Goal: Browse casually: Explore the website without a specific task or goal

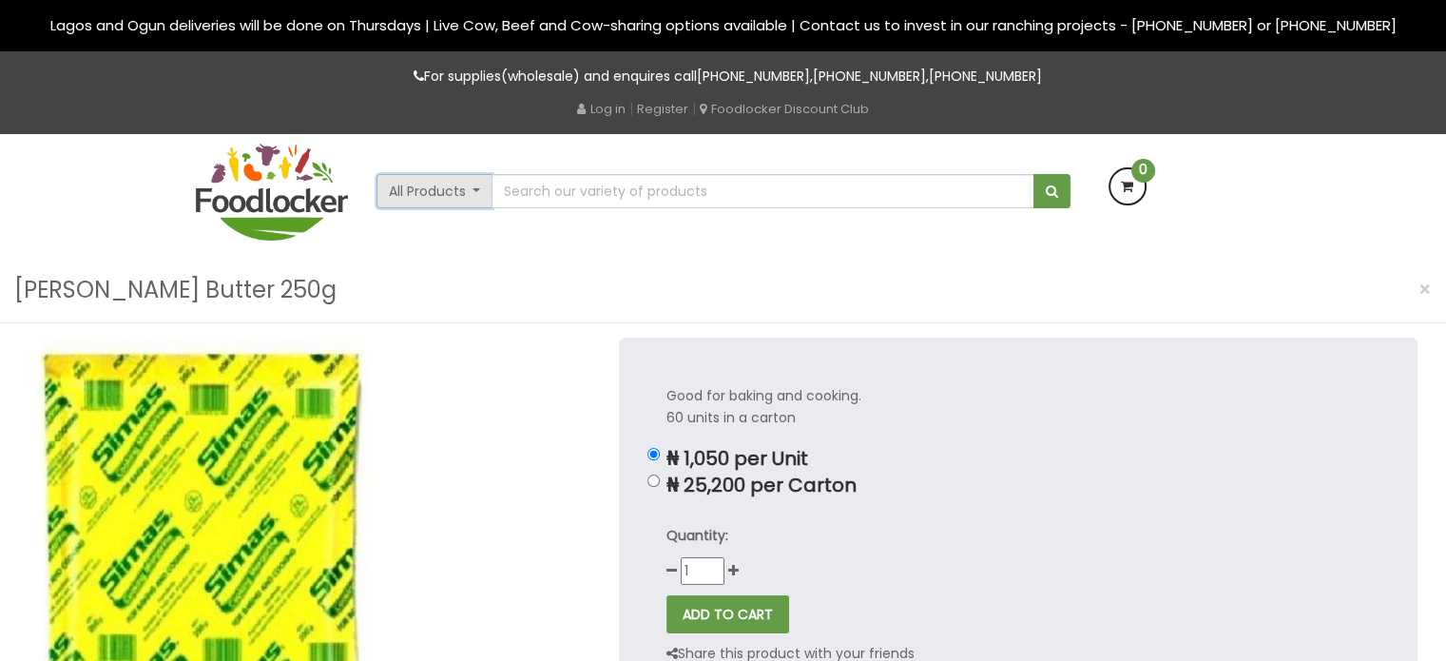
click at [421, 187] on button "All Products" at bounding box center [435, 191] width 117 height 34
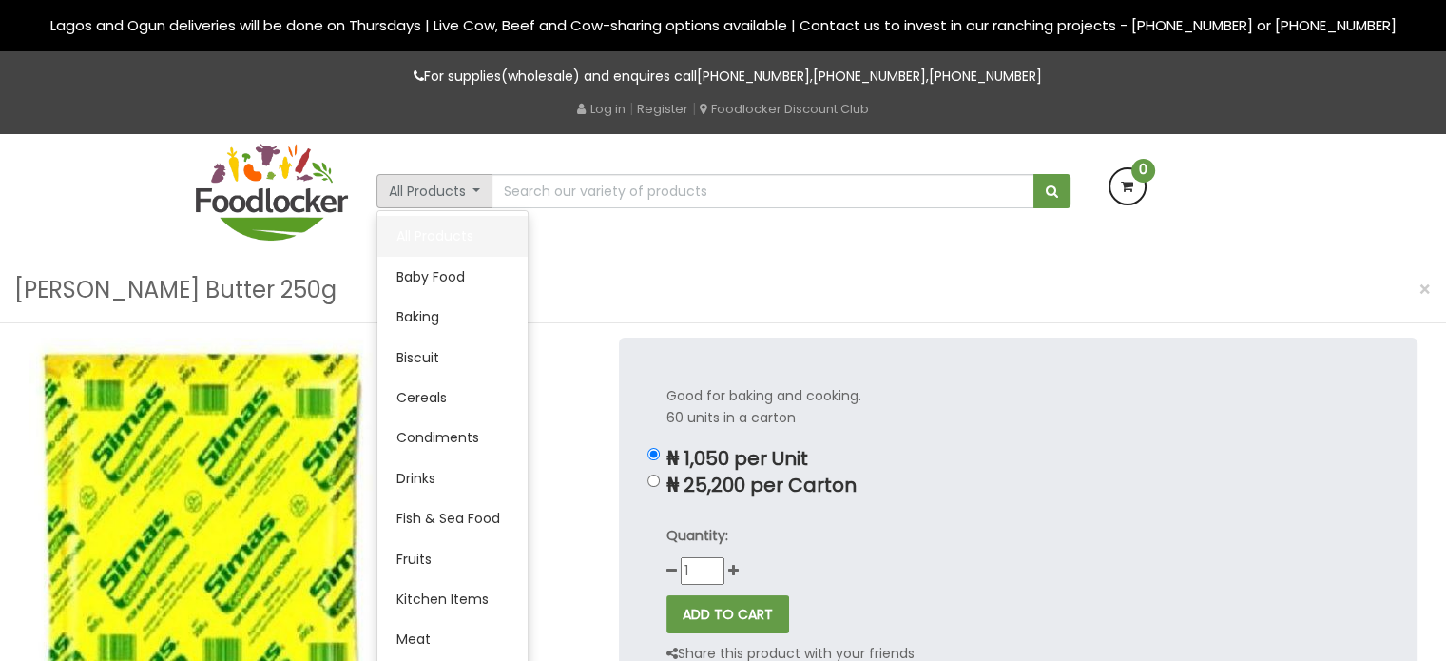
click at [427, 235] on link "All Products" at bounding box center [452, 236] width 150 height 40
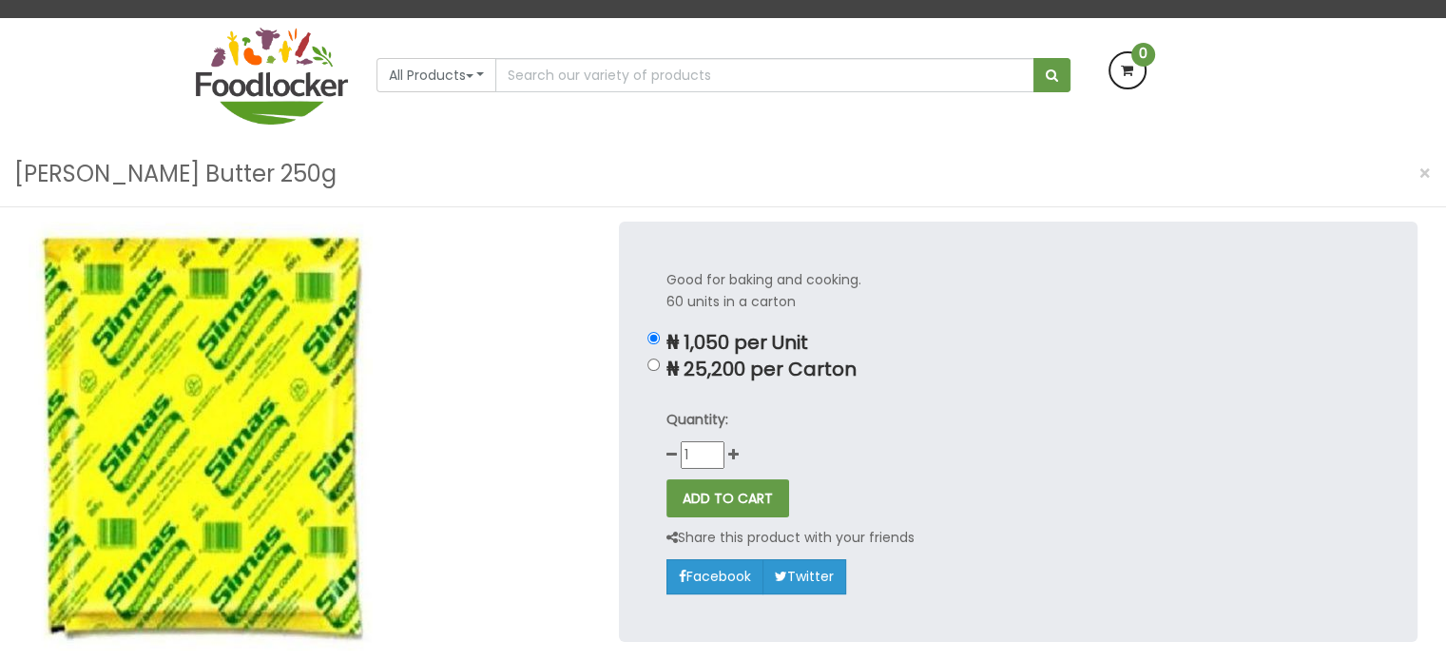
scroll to position [114, 0]
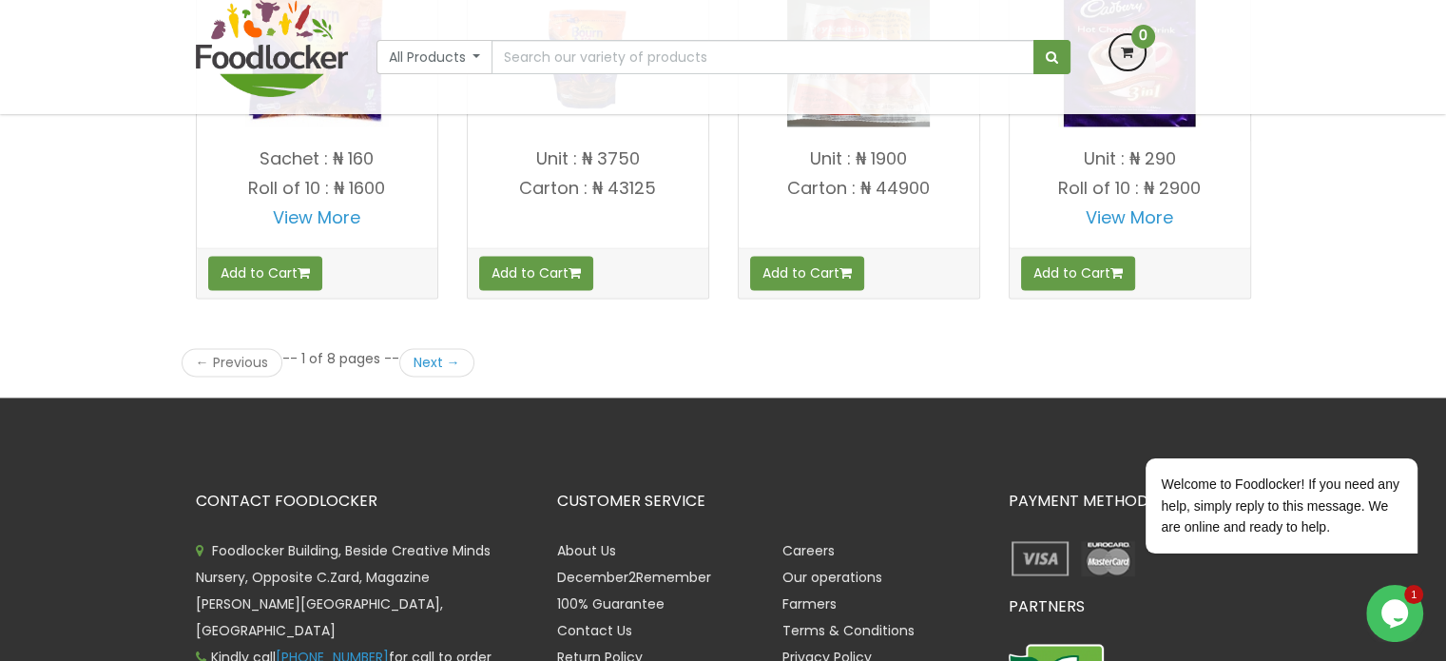
scroll to position [2700, 0]
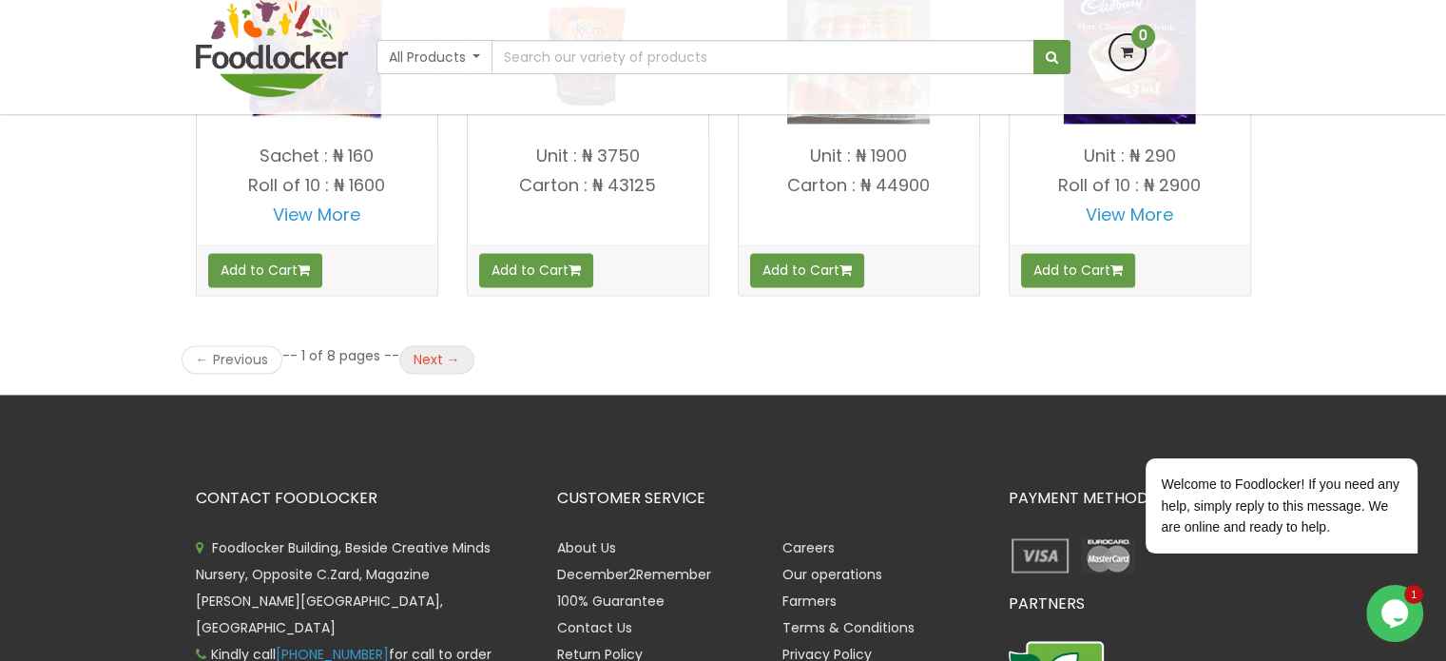
click at [429, 350] on link "Next →" at bounding box center [436, 359] width 75 height 29
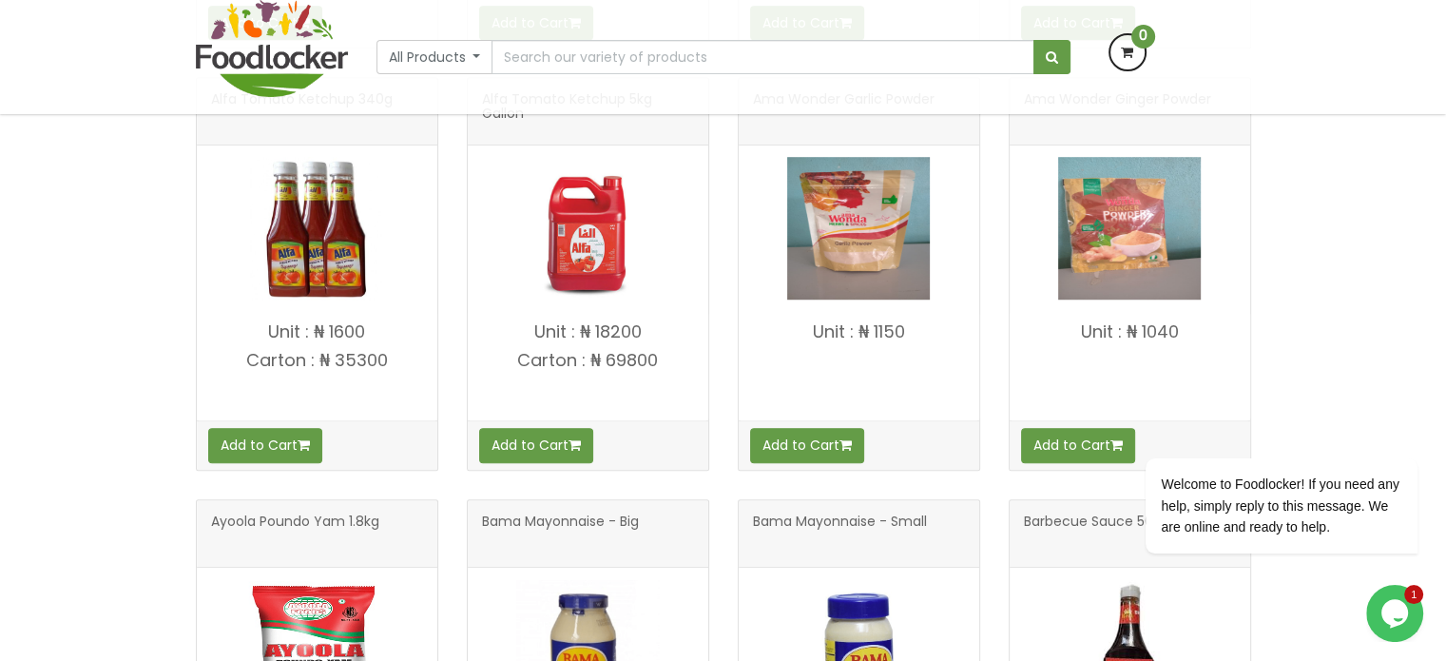
scroll to position [1255, 0]
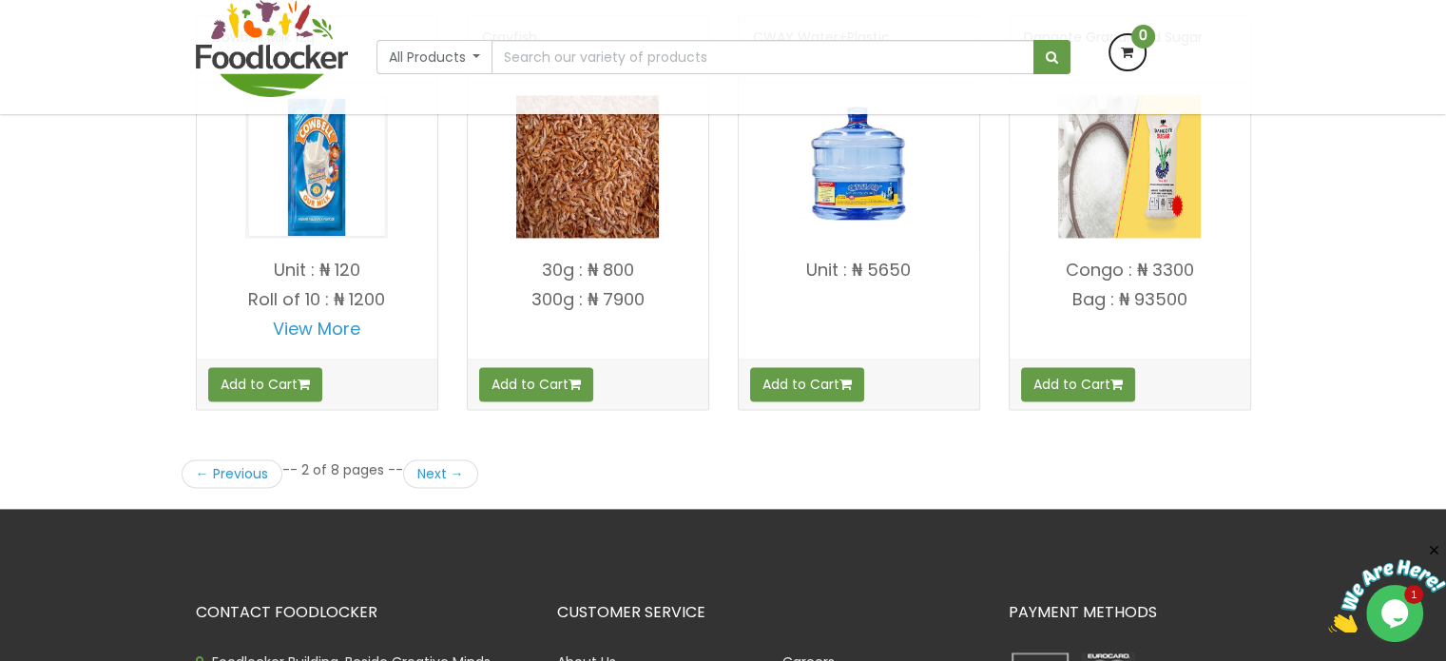
scroll to position [2624, 0]
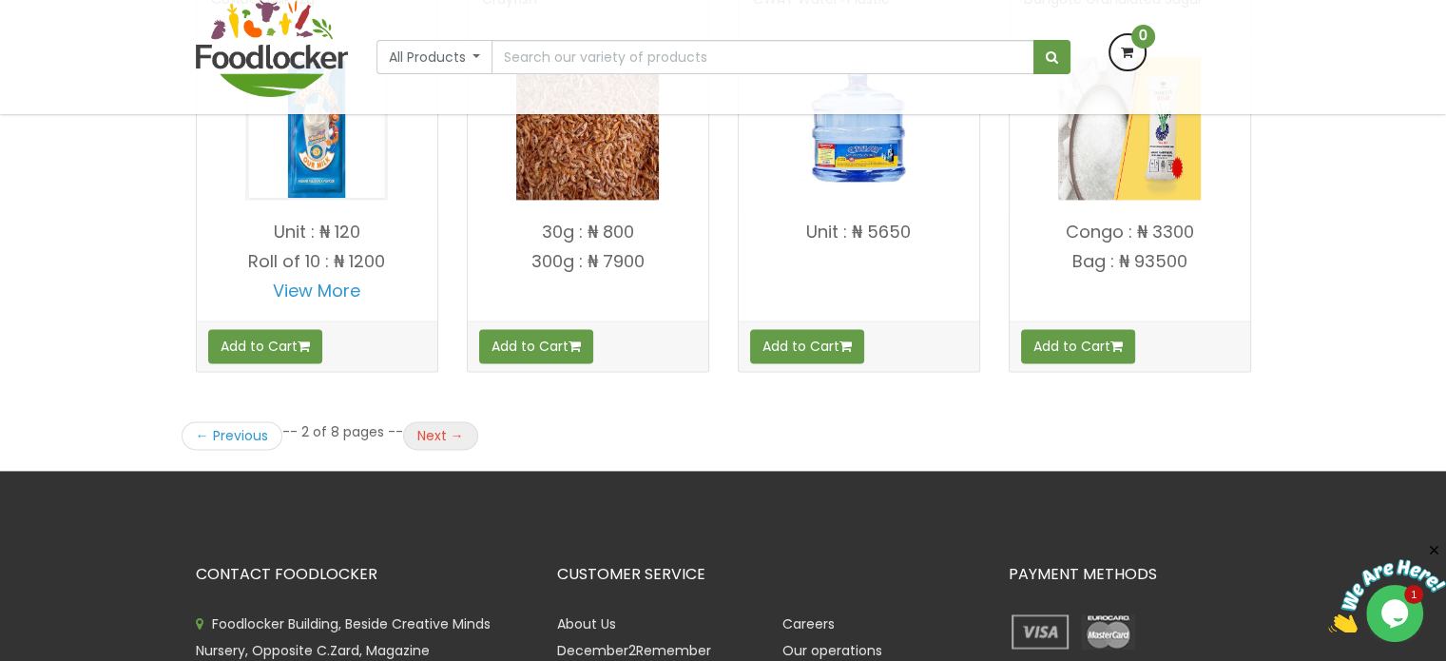
click at [441, 447] on link "Next →" at bounding box center [440, 435] width 75 height 29
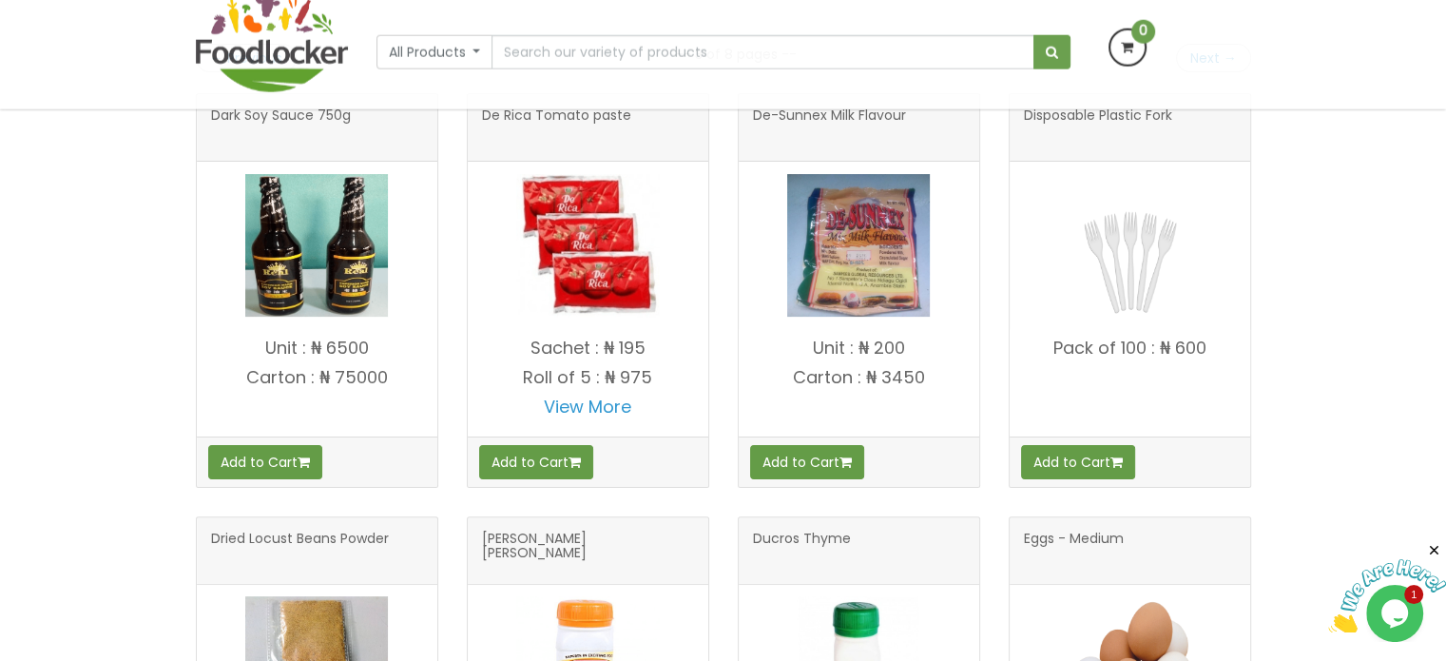
scroll to position [418, 0]
